Goal: Transaction & Acquisition: Purchase product/service

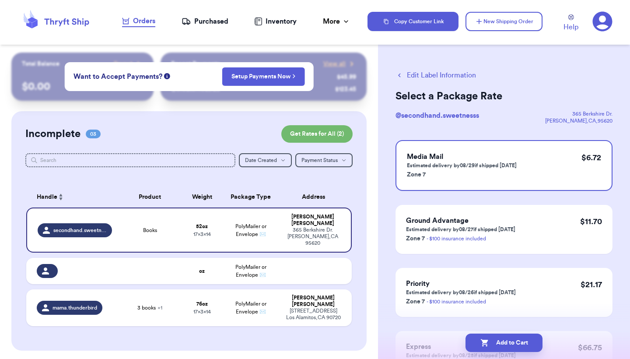
scroll to position [86, 0]
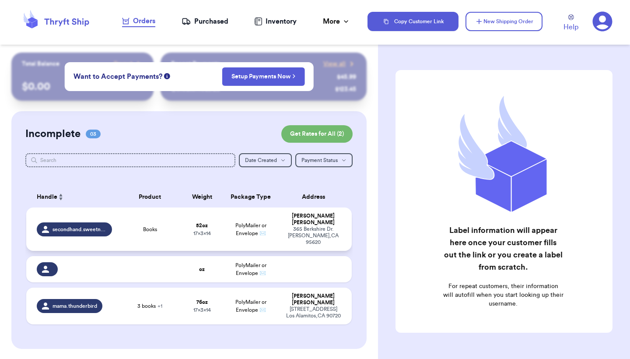
click at [299, 226] on div "[STREET_ADDRESS][PERSON_NAME]" at bounding box center [313, 236] width 56 height 20
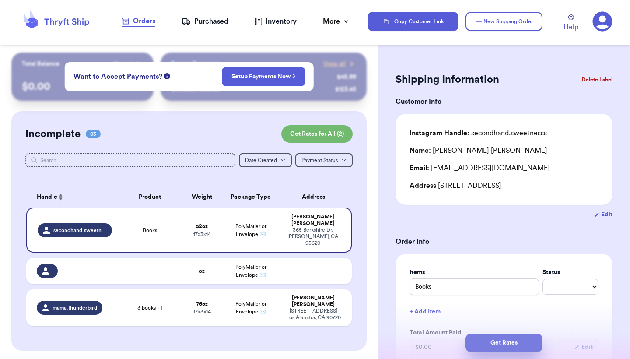
click at [510, 338] on button "Get Rates" at bounding box center [503, 342] width 77 height 18
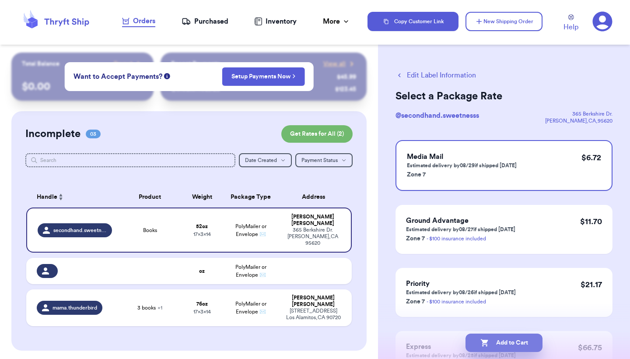
click at [509, 342] on button "Add to Cart" at bounding box center [503, 342] width 77 height 18
checkbox input "true"
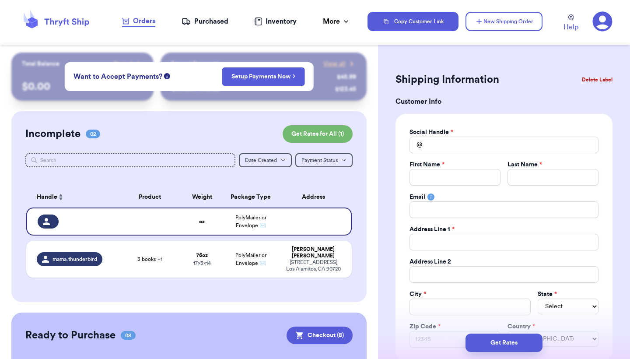
click at [595, 80] on button "Delete Label" at bounding box center [597, 79] width 38 height 19
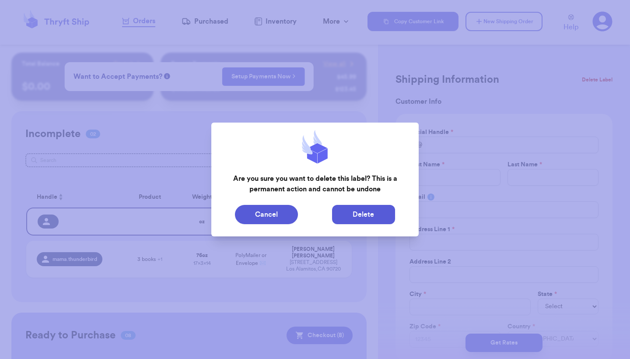
click at [387, 208] on button "Delete" at bounding box center [363, 214] width 63 height 19
type input "3 books"
type input "4"
type input "12"
type input "14"
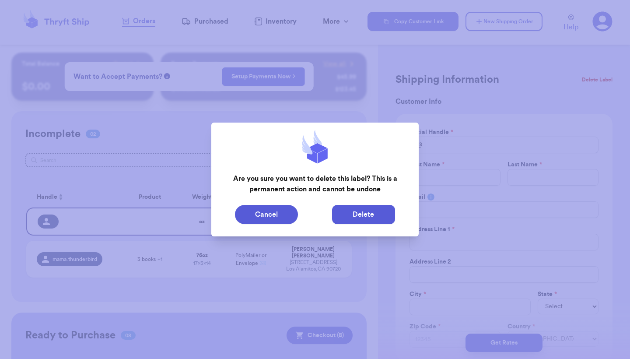
type input "17"
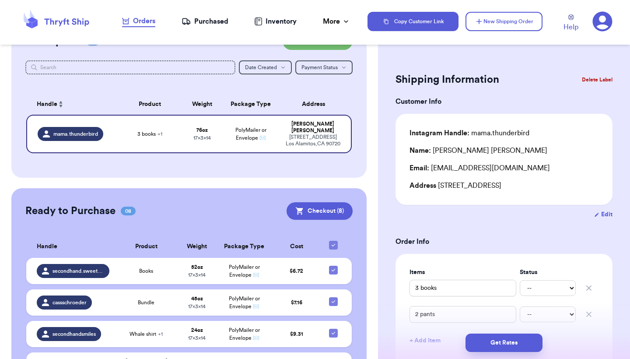
scroll to position [97, 0]
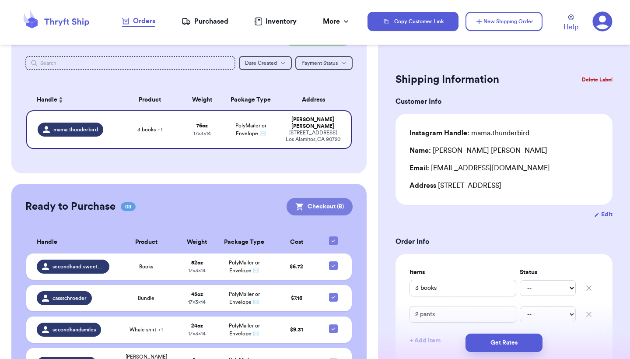
click at [324, 198] on button "Checkout ( 8 )" at bounding box center [319, 206] width 66 height 17
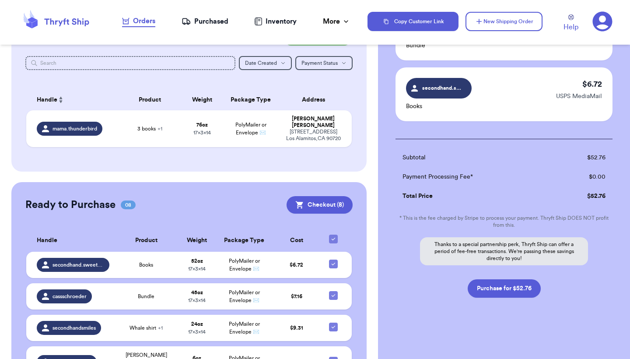
scroll to position [474, 0]
click at [512, 286] on button "Purchase for $52.76" at bounding box center [503, 288] width 73 height 18
checkbox input "false"
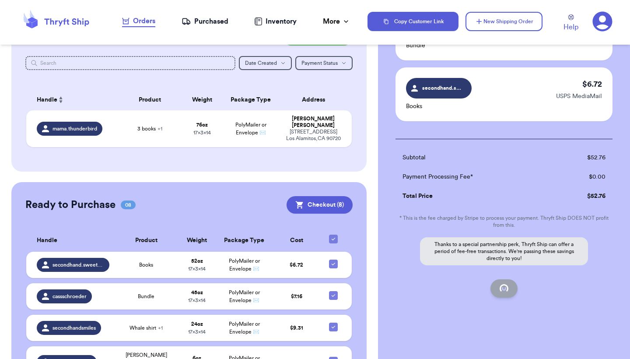
checkbox input "false"
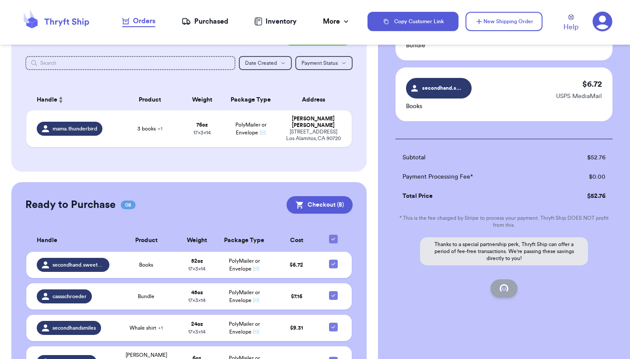
checkbox input "false"
checkbox input "true"
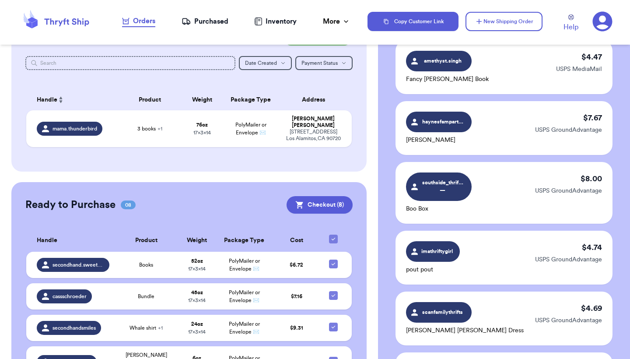
scroll to position [42, 0]
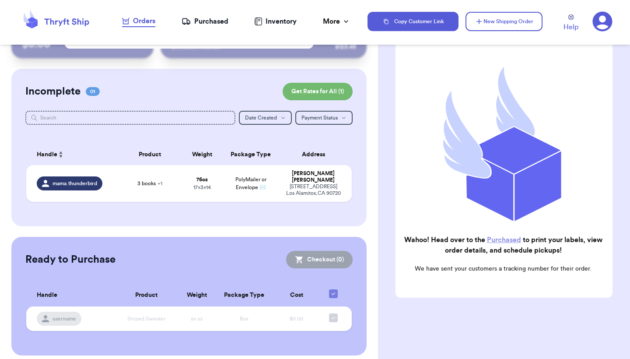
click at [211, 17] on div "Purchased" at bounding box center [204, 21] width 47 height 10
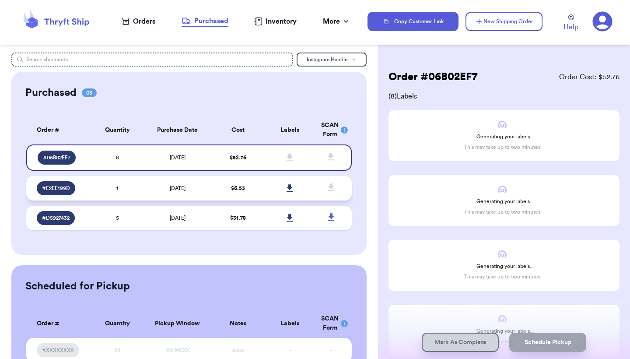
click at [268, 195] on td at bounding box center [290, 188] width 52 height 24
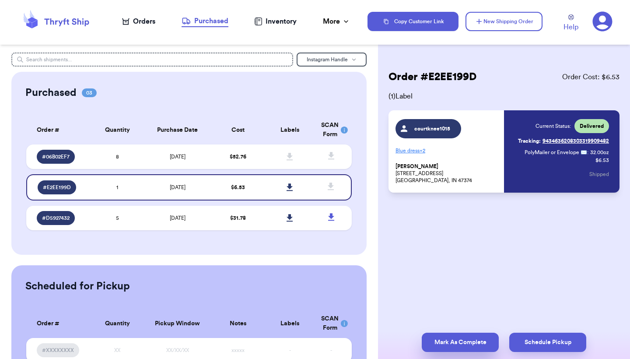
click at [485, 342] on button "Mark As Complete" at bounding box center [459, 341] width 77 height 19
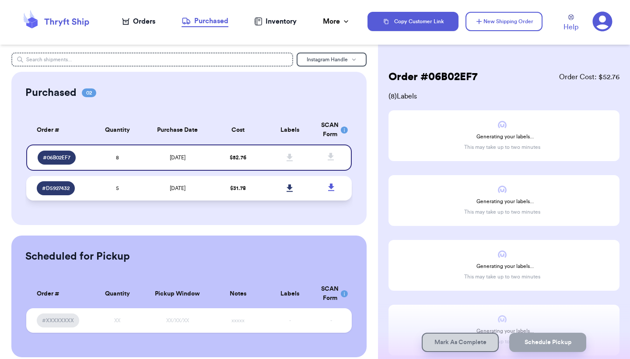
click at [283, 188] on link at bounding box center [289, 187] width 19 height 19
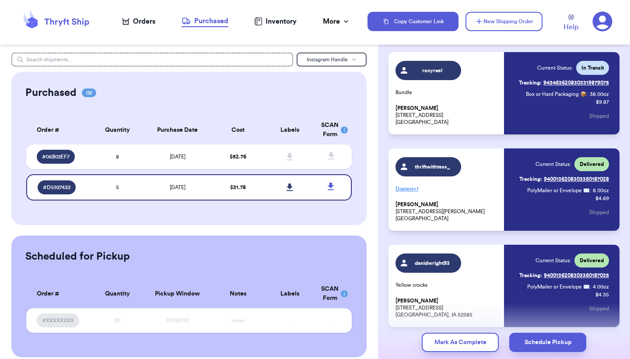
scroll to position [252, 0]
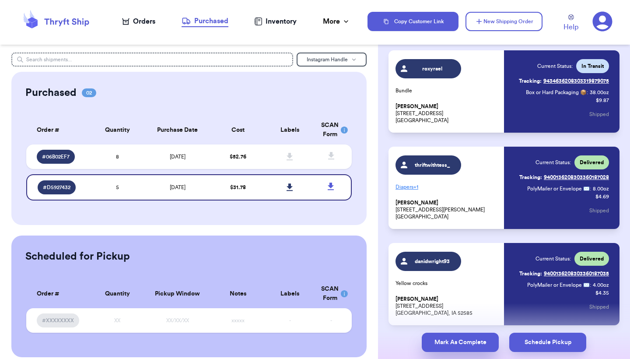
click at [459, 338] on button "Mark As Complete" at bounding box center [459, 341] width 77 height 19
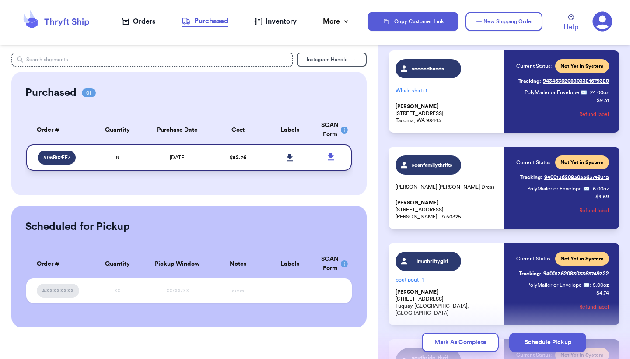
click at [293, 159] on link at bounding box center [289, 157] width 19 height 19
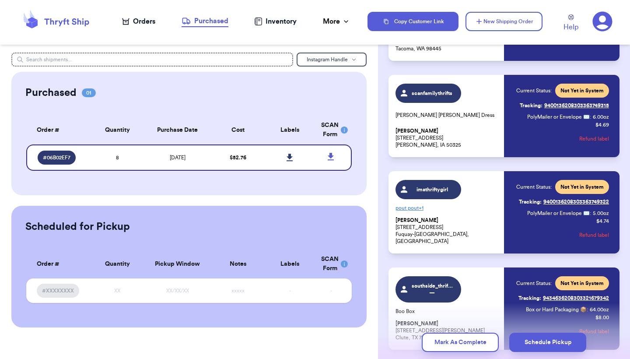
scroll to position [325, 0]
